Goal: Check status: Check status

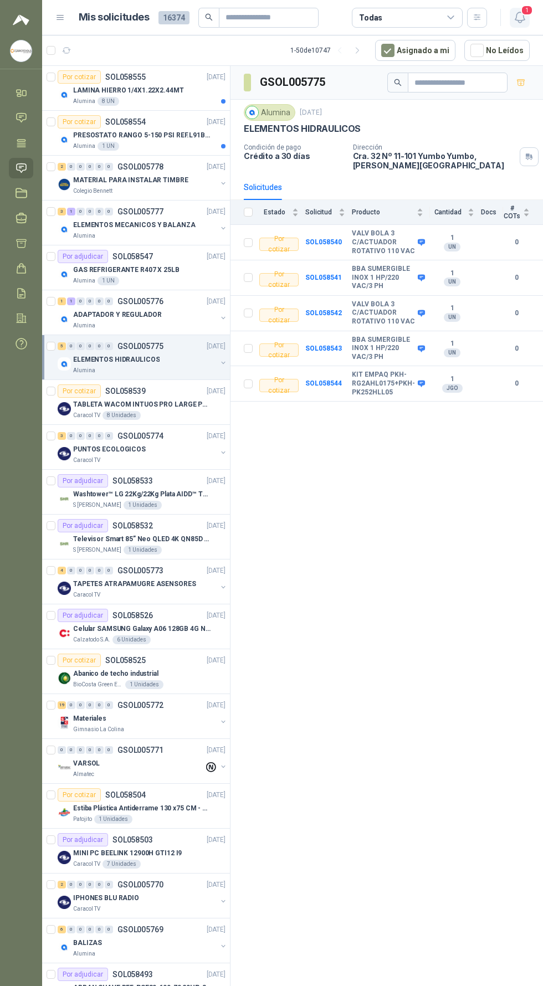
click at [526, 20] on icon "button" at bounding box center [520, 18] width 14 height 14
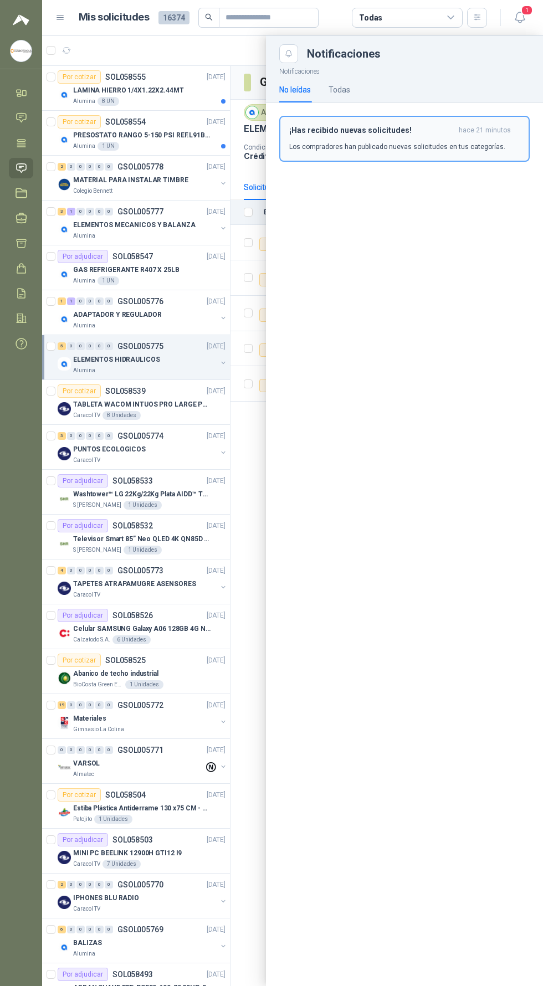
click at [460, 138] on div "¡Has recibido nuevas solicitudes! hace 21 minutos Los compradores han publicado…" at bounding box center [404, 139] width 230 height 26
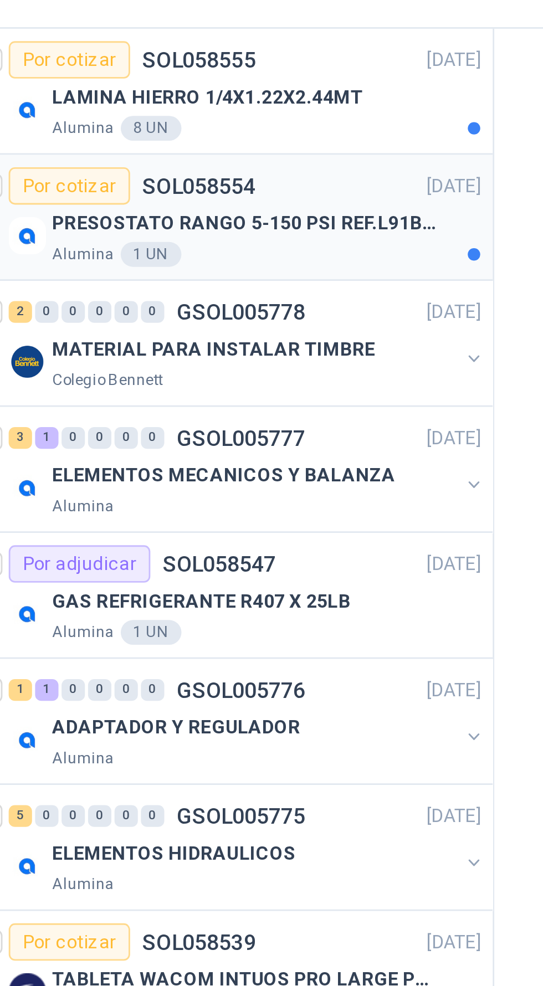
click at [174, 136] on p "PRESOSTATO RANGO 5-150 PSI REF.L91B-1050" at bounding box center [142, 135] width 138 height 11
